Goal: Task Accomplishment & Management: Manage account settings

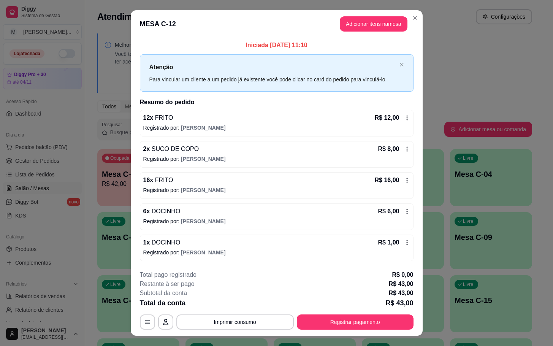
scroll to position [114, 0]
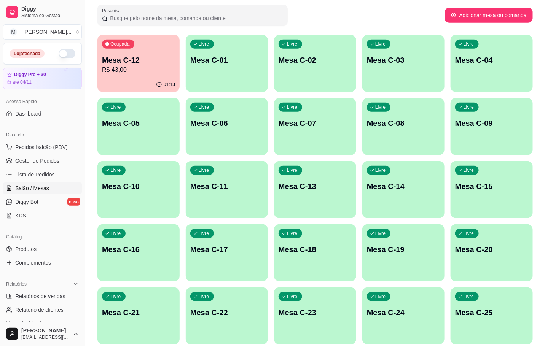
click at [309, 116] on div "Livre Mesa C-07" at bounding box center [315, 122] width 82 height 48
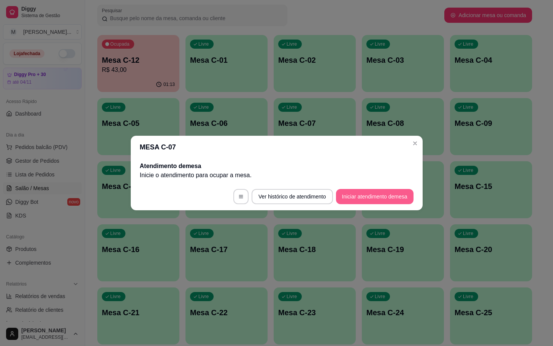
click at [343, 190] on button "Iniciar atendimento de mesa" at bounding box center [375, 196] width 78 height 15
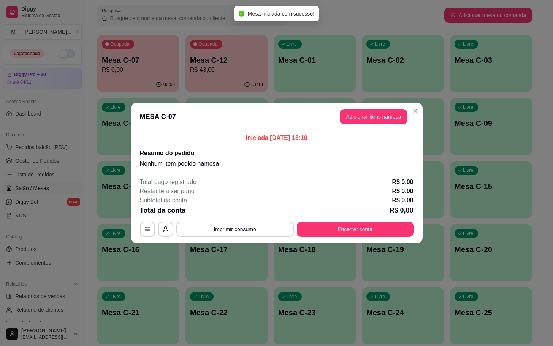
click at [364, 125] on header "MESA C-07 Adicionar itens na mesa" at bounding box center [277, 116] width 292 height 27
click at [364, 122] on button "Adicionar itens na mesa" at bounding box center [374, 116] width 68 height 15
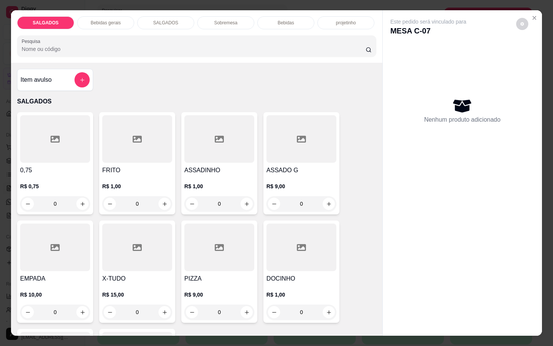
click at [284, 154] on div at bounding box center [302, 139] width 70 height 48
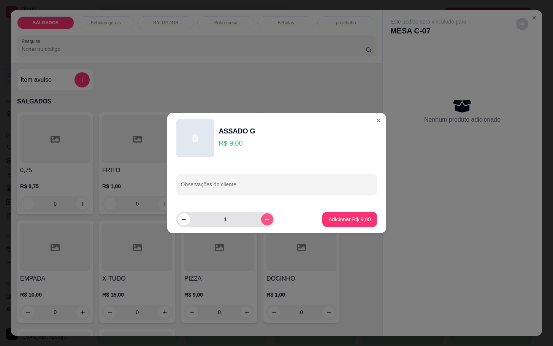
click at [263, 223] on button "increase-product-quantity" at bounding box center [267, 219] width 12 height 12
type input "2"
click at [340, 217] on p "Adicionar R$ 18,00" at bounding box center [348, 220] width 45 height 8
type input "2"
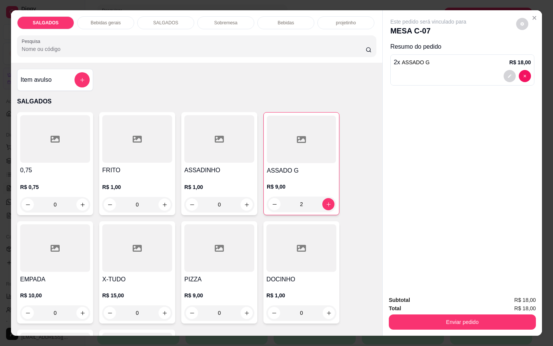
click at [113, 20] on p "Bebidas gerais" at bounding box center [106, 23] width 30 height 6
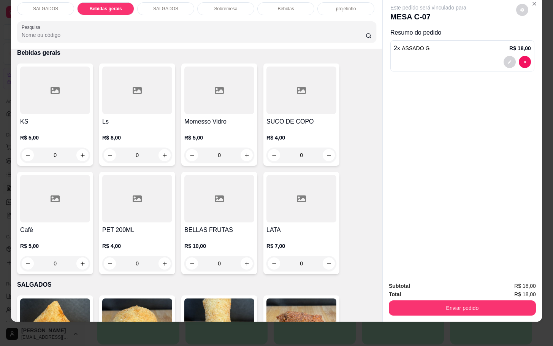
click at [201, 102] on div at bounding box center [219, 91] width 70 height 48
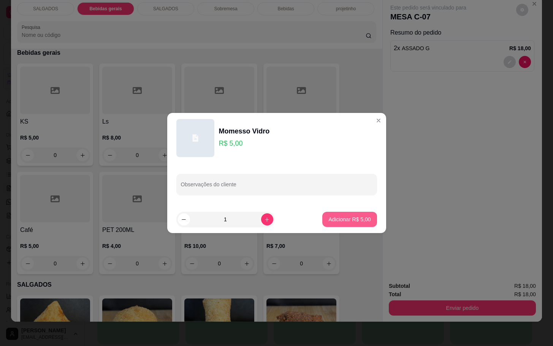
click at [355, 219] on p "Adicionar R$ 5,00" at bounding box center [350, 220] width 42 height 8
type input "1"
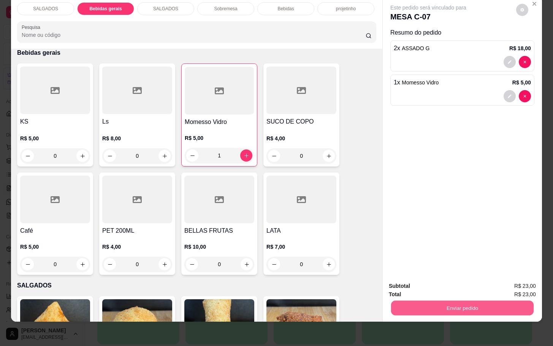
click at [478, 301] on button "Enviar pedido" at bounding box center [462, 307] width 143 height 15
click at [516, 277] on button "Enviar pedido" at bounding box center [515, 281] width 43 height 14
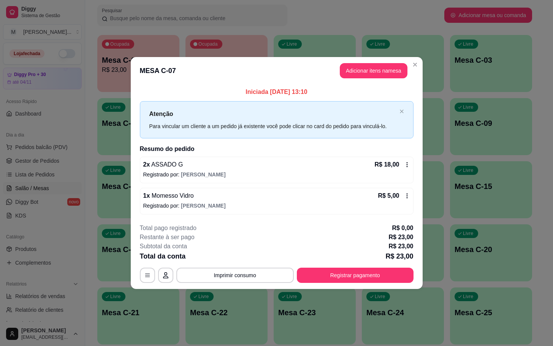
click at [358, 287] on footer "**********" at bounding box center [277, 254] width 292 height 72
click at [350, 283] on footer "**********" at bounding box center [277, 254] width 292 height 72
click at [346, 277] on button "Registrar pagamento" at bounding box center [355, 275] width 113 height 15
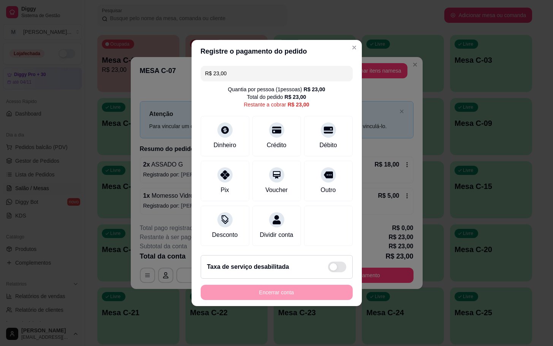
drag, startPoint x: 346, startPoint y: 134, endPoint x: 308, endPoint y: 155, distance: 42.9
click at [334, 138] on div "R$ 23,00 Quantia por pessoa ( 1 pessoas) R$ 23,00 Total do pedido R$ 23,00 Rest…" at bounding box center [277, 156] width 170 height 186
click at [319, 143] on div "Débito" at bounding box center [328, 145] width 19 height 10
type input "R$ 0,00"
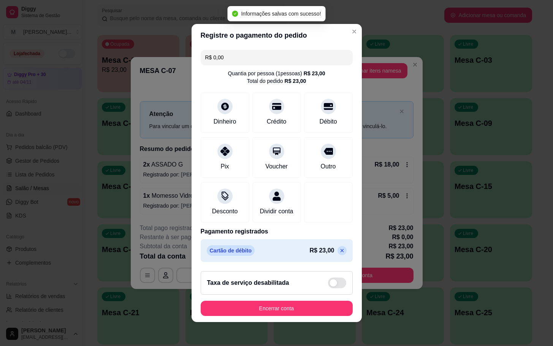
click at [308, 306] on div "Encerrar conta" at bounding box center [277, 308] width 152 height 15
click at [289, 314] on button "Encerrar conta" at bounding box center [277, 308] width 152 height 15
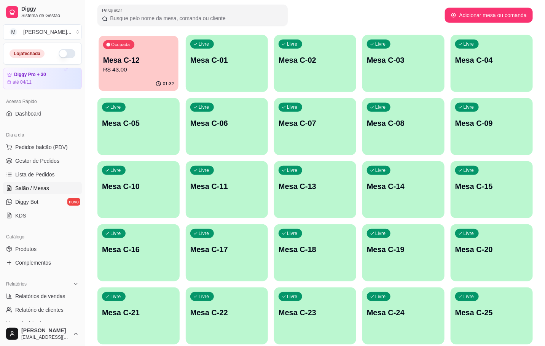
click at [130, 82] on div "01:32" at bounding box center [139, 84] width 80 height 14
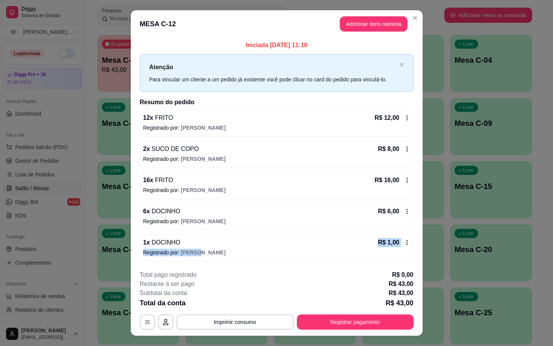
drag, startPoint x: 337, startPoint y: 248, endPoint x: 369, endPoint y: 240, distance: 32.9
click at [369, 240] on div "1 x DOCINHO R$ 1,00" at bounding box center [276, 242] width 267 height 9
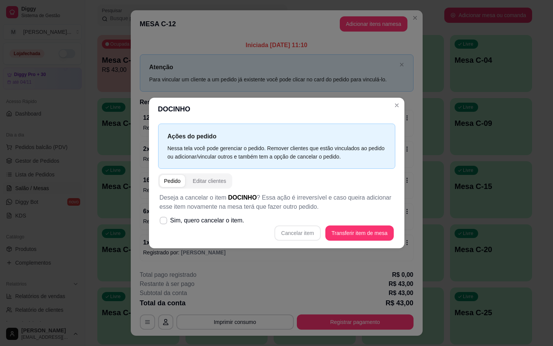
drag, startPoint x: 287, startPoint y: 230, endPoint x: 281, endPoint y: 223, distance: 9.4
click at [281, 223] on div "Deseja a cancelar o item DOCINHO ? Essa ação é irreversível e caso queira adici…" at bounding box center [276, 217] width 237 height 57
click at [286, 228] on div "Cancelar item Transferir item de mesa" at bounding box center [277, 233] width 234 height 15
drag, startPoint x: 294, startPoint y: 238, endPoint x: 297, endPoint y: 224, distance: 14.9
click at [292, 234] on div "Cancelar item Transferir item de mesa" at bounding box center [277, 233] width 234 height 15
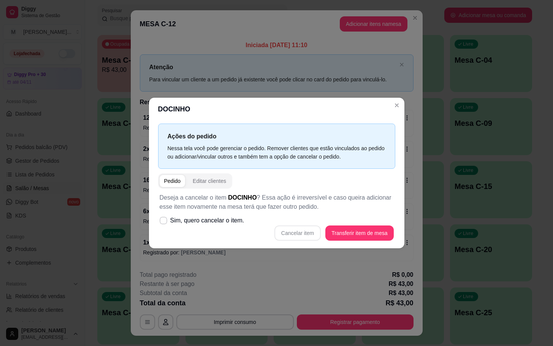
click at [308, 233] on div "Cancelar item Transferir item de mesa" at bounding box center [277, 233] width 234 height 15
drag, startPoint x: 308, startPoint y: 233, endPoint x: 340, endPoint y: 237, distance: 31.9
click at [340, 237] on div "Cancelar item Transferir item de mesa" at bounding box center [277, 233] width 234 height 15
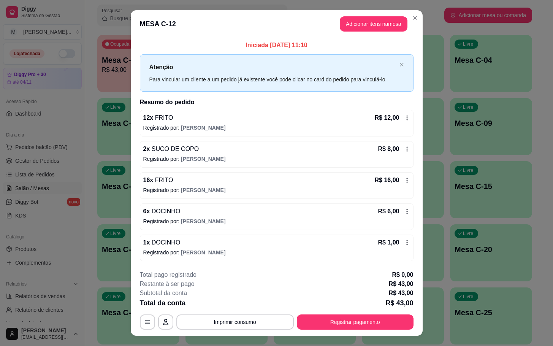
click at [401, 340] on div "**********" at bounding box center [276, 173] width 553 height 346
click at [400, 313] on div "**********" at bounding box center [277, 299] width 274 height 59
click at [382, 300] on div "**********" at bounding box center [277, 299] width 274 height 59
click at [370, 290] on div "**********" at bounding box center [277, 299] width 274 height 59
click at [379, 315] on button "Registrar pagamento" at bounding box center [355, 322] width 117 height 15
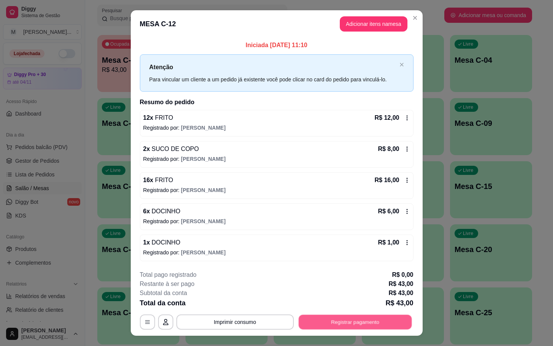
click at [379, 306] on div "**********" at bounding box center [277, 299] width 274 height 59
click at [385, 322] on button "Registrar pagamento" at bounding box center [355, 322] width 113 height 15
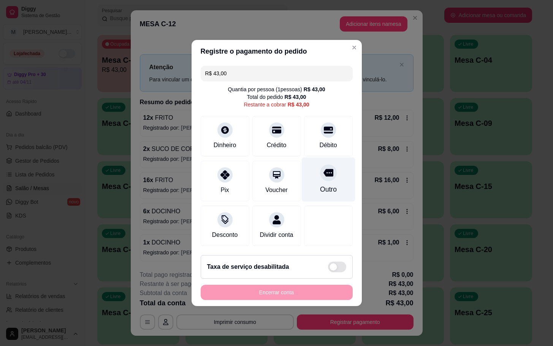
drag, startPoint x: 326, startPoint y: 170, endPoint x: 323, endPoint y: 175, distance: 4.8
click at [324, 174] on div at bounding box center [328, 172] width 17 height 17
type input "R$ 0,00"
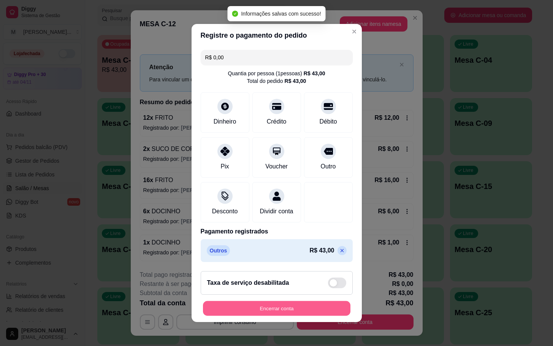
click at [319, 281] on footer "Taxa de serviço desabilitada Encerrar conta" at bounding box center [277, 293] width 170 height 57
click at [326, 307] on footer "Taxa de serviço desabilitada Encerrar conta" at bounding box center [277, 293] width 170 height 57
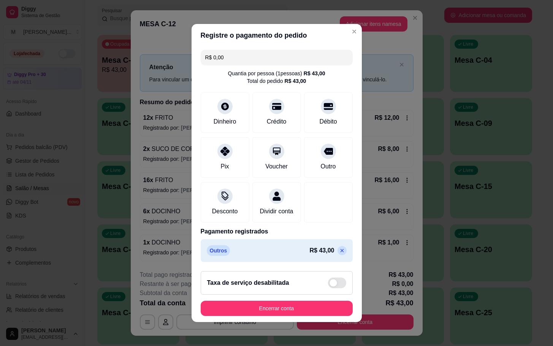
click at [326, 303] on footer "Taxa de serviço desabilitada Encerrar conta" at bounding box center [277, 293] width 170 height 57
click at [329, 313] on button "Encerrar conta" at bounding box center [277, 308] width 152 height 15
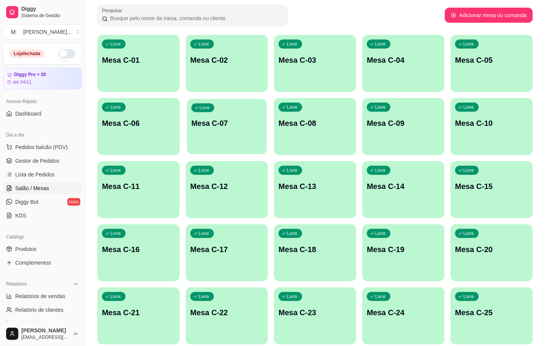
click at [244, 144] on div "Livre Mesa C-07" at bounding box center [227, 122] width 80 height 46
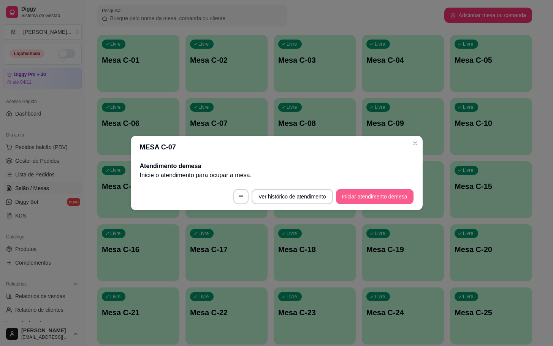
click at [384, 192] on button "Iniciar atendimento de mesa" at bounding box center [375, 196] width 78 height 15
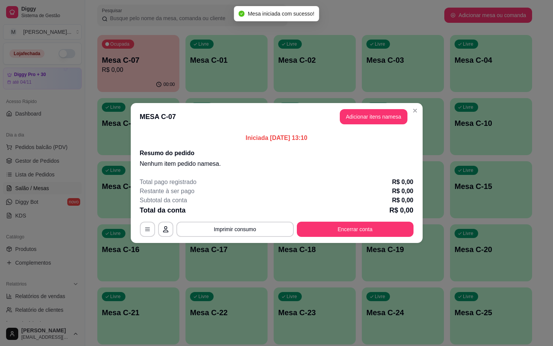
click at [383, 124] on button "Adicionar itens na mesa" at bounding box center [374, 116] width 68 height 15
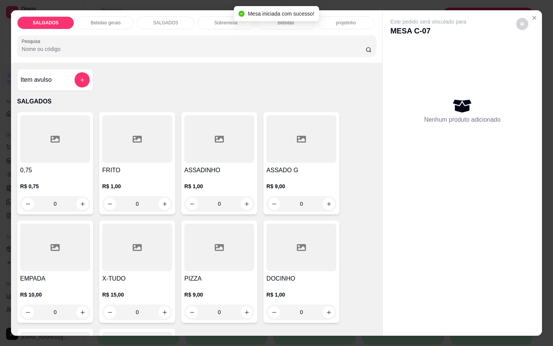
click at [275, 154] on div at bounding box center [302, 139] width 70 height 48
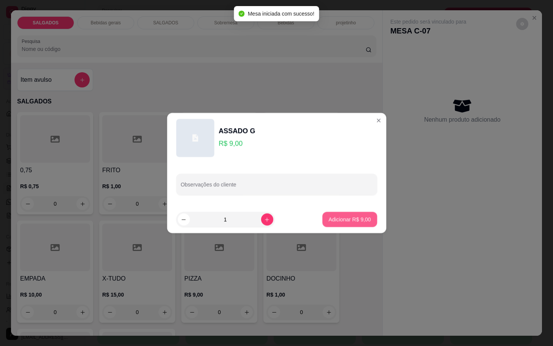
click at [355, 221] on p "Adicionar R$ 9,00" at bounding box center [350, 220] width 42 height 8
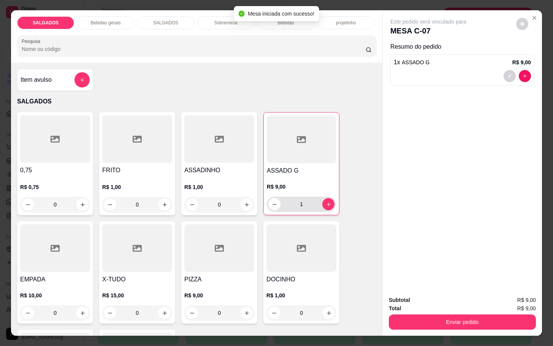
click at [316, 176] on div "R$ 9,00 1" at bounding box center [301, 193] width 69 height 37
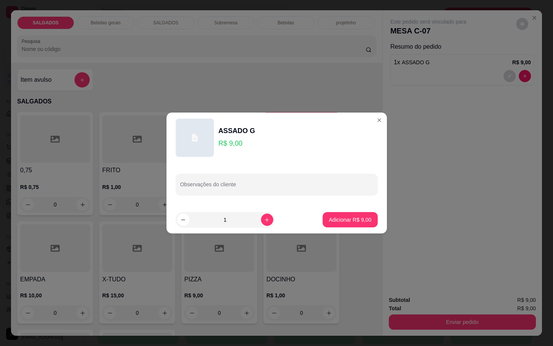
drag, startPoint x: 347, startPoint y: 206, endPoint x: 348, endPoint y: 210, distance: 4.5
click at [348, 206] on footer "1 Adicionar R$ 9,00" at bounding box center [277, 219] width 221 height 27
click at [348, 213] on button "Adicionar R$ 9,00" at bounding box center [350, 219] width 54 height 15
type input "2"
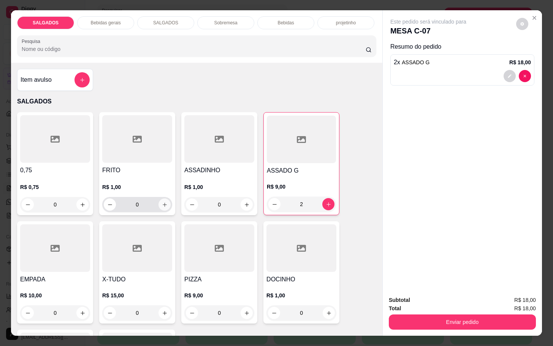
click at [162, 203] on icon "increase-product-quantity" at bounding box center [165, 205] width 6 height 6
click at [160, 205] on button "increase-product-quantity" at bounding box center [165, 205] width 12 height 12
type input "2"
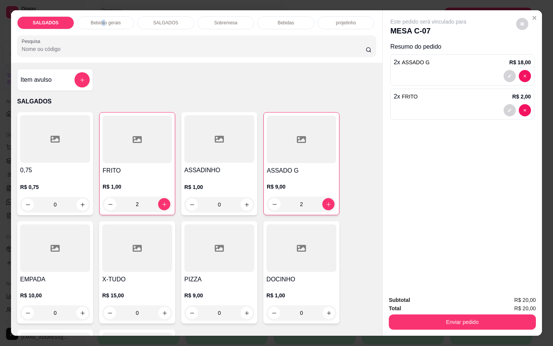
drag, startPoint x: 100, startPoint y: 22, endPoint x: 144, endPoint y: 99, distance: 88.4
click at [97, 22] on p "Bebidas gerais" at bounding box center [106, 23] width 30 height 6
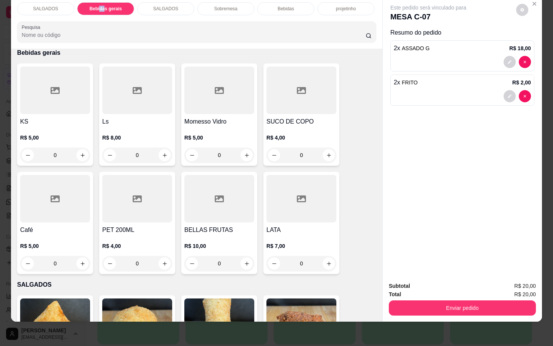
click at [236, 117] on h4 "Momesso Vidro" at bounding box center [219, 121] width 70 height 9
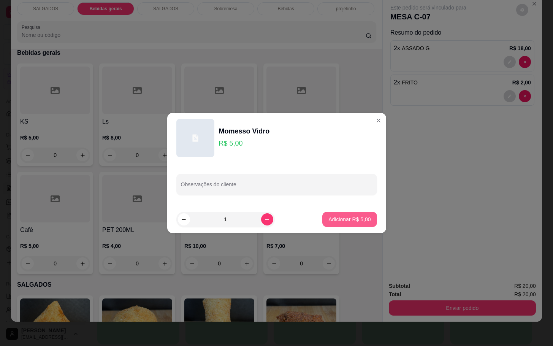
click at [343, 214] on button "Adicionar R$ 5,00" at bounding box center [350, 219] width 54 height 15
type input "1"
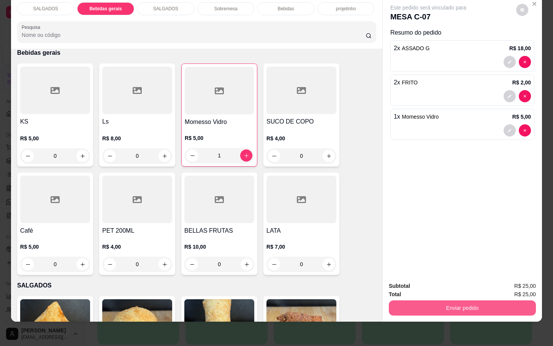
click at [429, 300] on button "Enviar pedido" at bounding box center [462, 307] width 147 height 15
click at [531, 281] on button "Enviar pedido" at bounding box center [515, 281] width 43 height 14
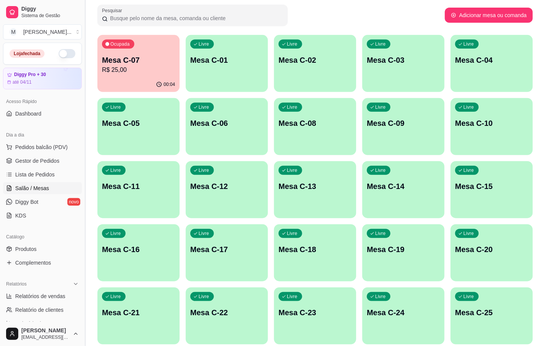
drag, startPoint x: 83, startPoint y: 73, endPoint x: 81, endPoint y: 89, distance: 15.8
click at [84, 92] on button "Toggle Sidebar" at bounding box center [85, 173] width 6 height 346
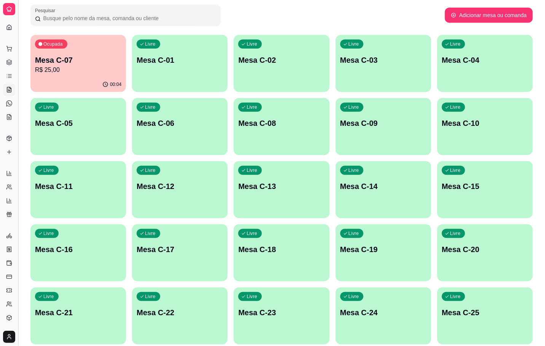
click at [19, 114] on button "Toggle Sidebar" at bounding box center [18, 173] width 6 height 346
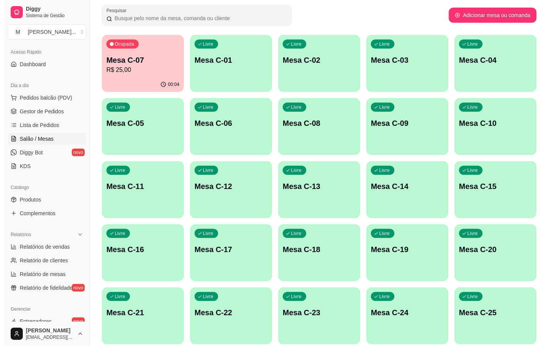
scroll to position [0, 0]
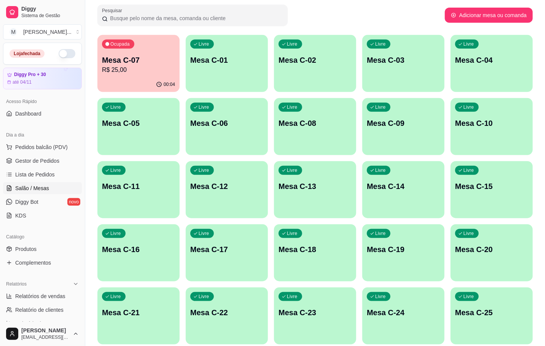
click at [121, 56] on p "Mesa C-07" at bounding box center [138, 60] width 73 height 11
click at [321, 304] on div "Livre Mesa C-23" at bounding box center [315, 312] width 82 height 48
click at [144, 76] on div "Ocupada Mesa C-07 R$ 25,00" at bounding box center [138, 56] width 82 height 42
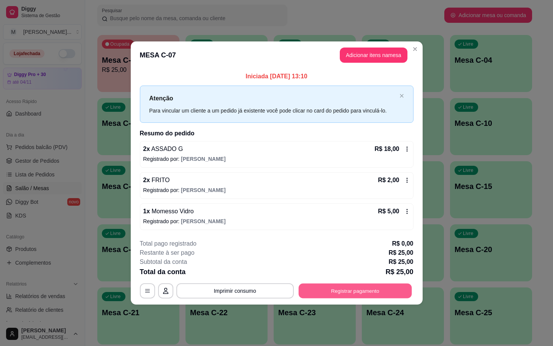
click at [363, 288] on button "Registrar pagamento" at bounding box center [355, 290] width 113 height 15
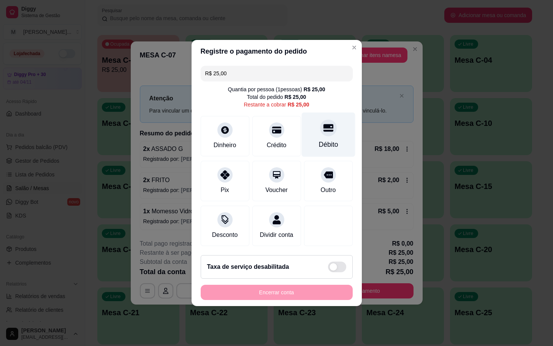
click at [339, 121] on div "Débito" at bounding box center [329, 135] width 54 height 45
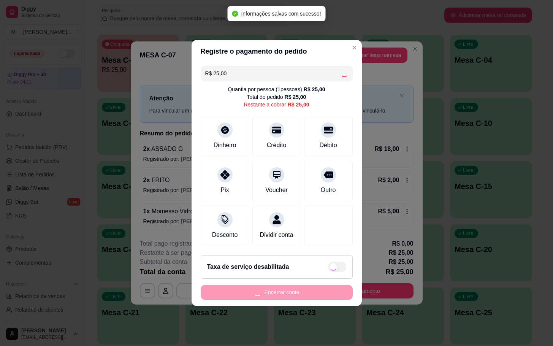
type input "R$ 0,00"
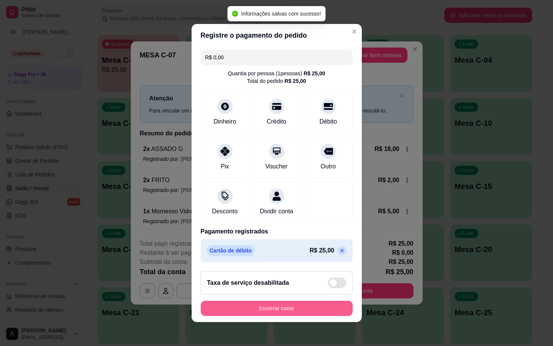
click at [273, 316] on button "Encerrar conta" at bounding box center [277, 308] width 152 height 15
